Goal: Task Accomplishment & Management: Use online tool/utility

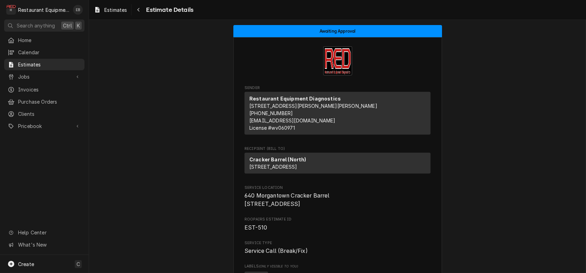
scroll to position [2345, 0]
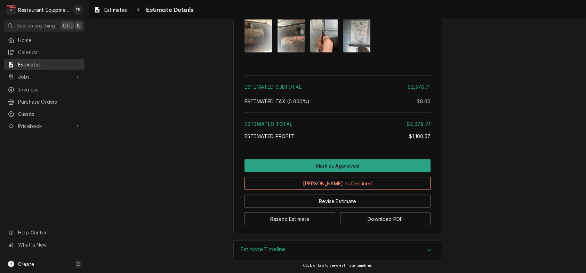
click at [41, 65] on span "Estimates" at bounding box center [49, 64] width 63 height 7
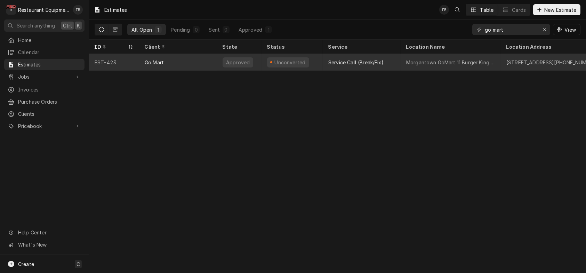
click at [204, 62] on div "Go Mart" at bounding box center [178, 62] width 78 height 17
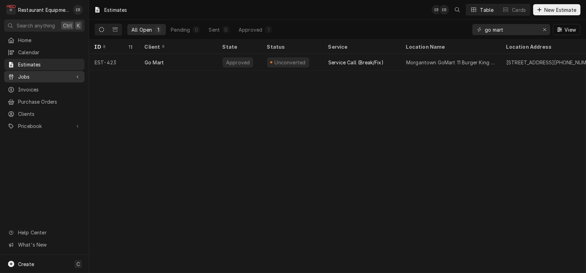
click at [46, 79] on span "Jobs" at bounding box center [44, 76] width 53 height 7
click at [49, 93] on span "Jobs" at bounding box center [49, 88] width 63 height 7
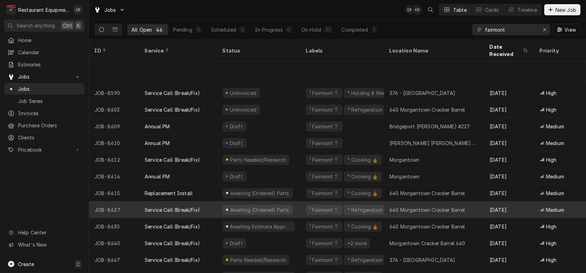
scroll to position [528, 0]
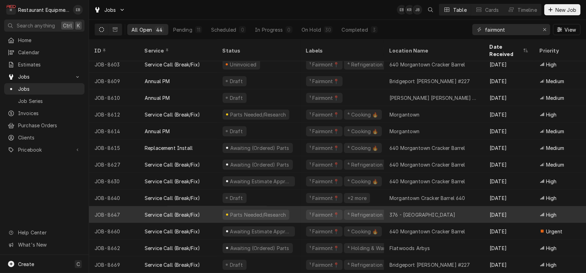
click at [306, 210] on div "¹ Fairmont📍 ⁴ Refrigeration ❄️" at bounding box center [343, 214] width 84 height 17
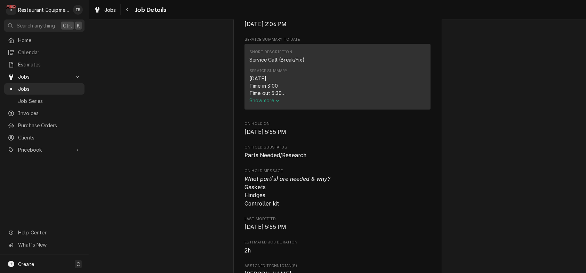
scroll to position [278, 0]
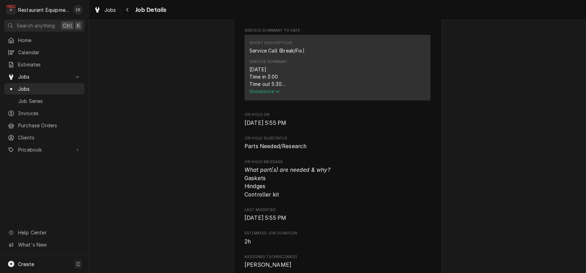
click at [276, 94] on icon "Service Summary" at bounding box center [278, 91] width 4 height 5
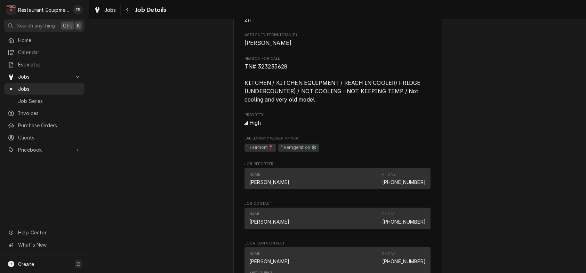
scroll to position [626, 0]
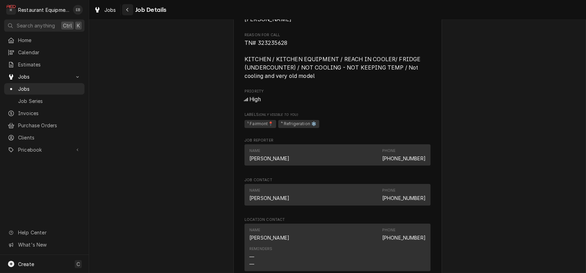
click at [131, 10] on div "Navigate back" at bounding box center [127, 9] width 7 height 7
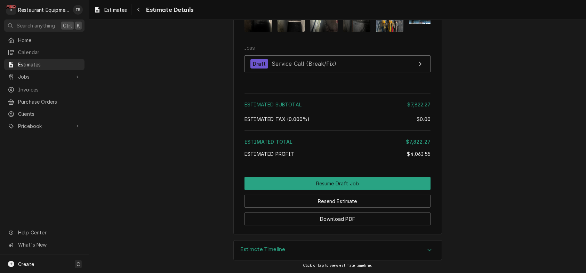
scroll to position [3241, 0]
click at [109, 8] on div "Estimates" at bounding box center [111, 10] width 36 height 9
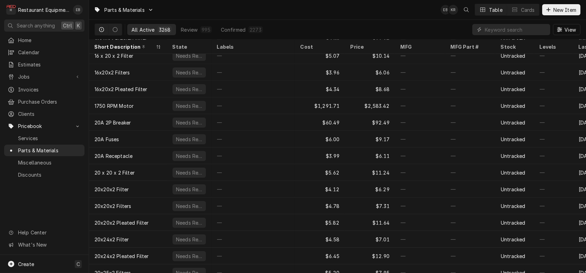
scroll to position [16, 0]
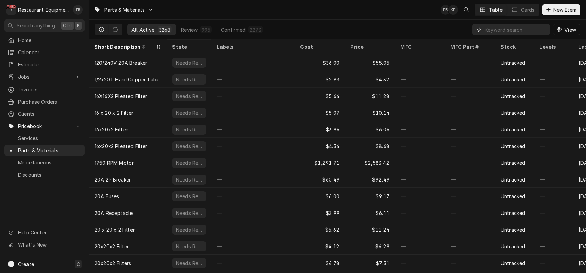
click at [486, 32] on input "Dynamic Content Wrapper" at bounding box center [516, 29] width 62 height 11
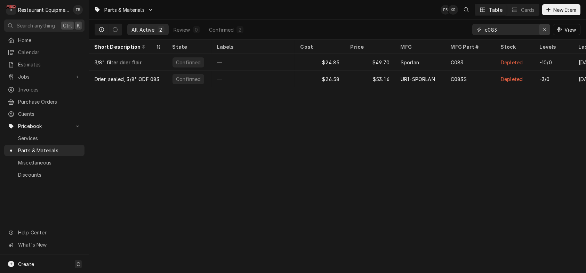
type input "c083"
click at [541, 28] on div "Erase input" at bounding box center [544, 29] width 7 height 7
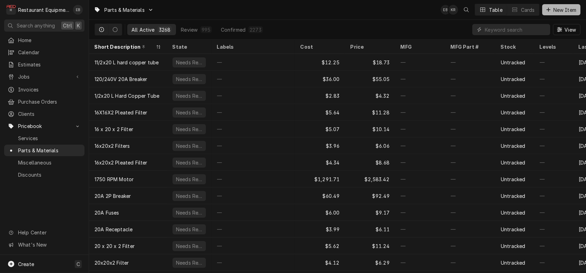
click at [560, 11] on span "New Item" at bounding box center [565, 9] width 26 height 7
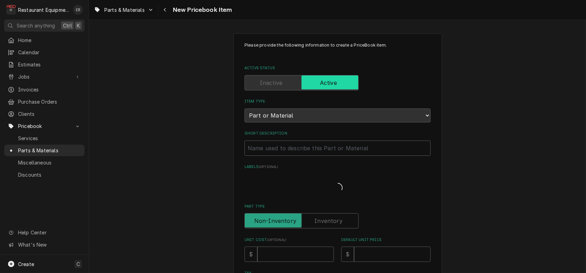
type textarea "x"
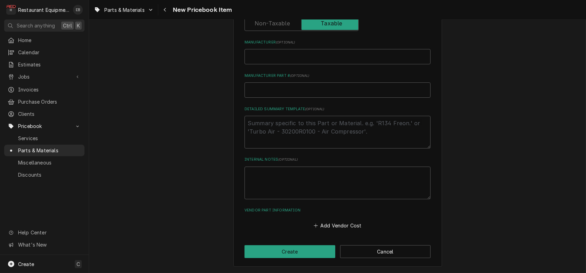
scroll to position [310, 0]
click at [124, 11] on span "Parts & Materials" at bounding box center [124, 9] width 40 height 7
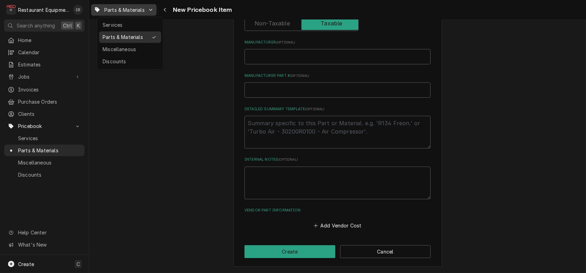
click at [123, 37] on div "Parts & Materials" at bounding box center [125, 36] width 45 height 7
